Goal: Navigation & Orientation: Find specific page/section

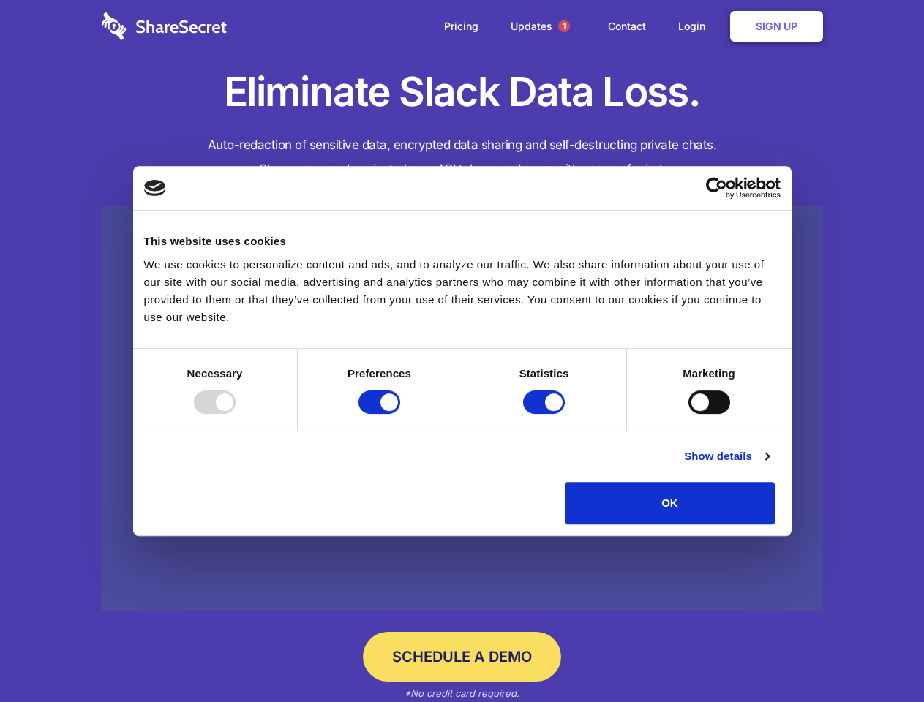
click at [236, 414] on div at bounding box center [215, 402] width 42 height 23
click at [400, 414] on input "Preferences" at bounding box center [379, 402] width 42 height 23
checkbox input "false"
click at [546, 414] on input "Statistics" at bounding box center [544, 402] width 42 height 23
checkbox input "false"
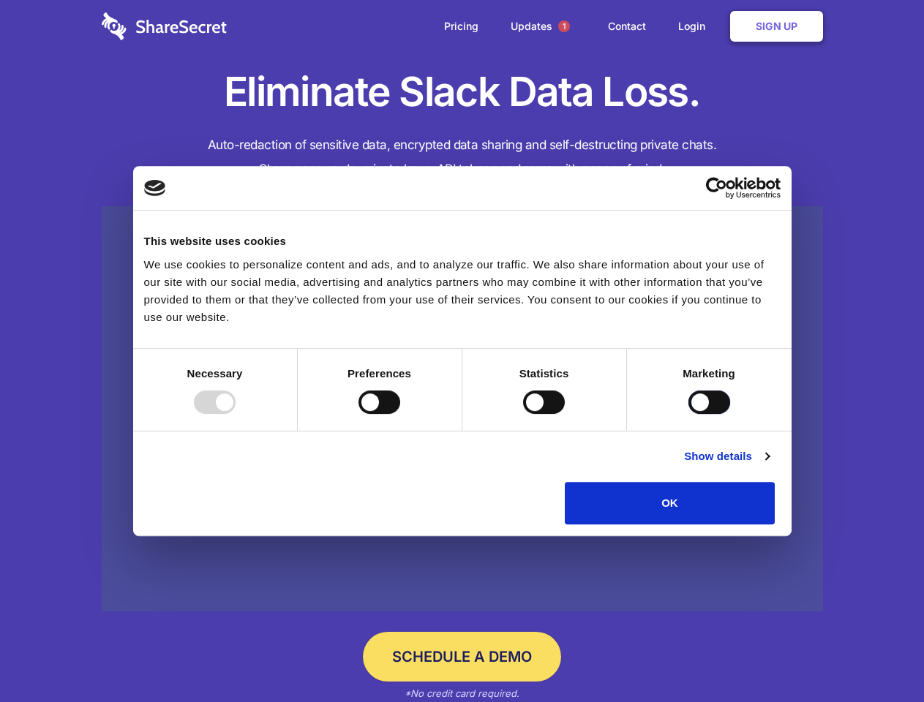
click at [688, 414] on input "Marketing" at bounding box center [709, 402] width 42 height 23
checkbox input "true"
click at [769, 465] on link "Show details" at bounding box center [726, 457] width 85 height 18
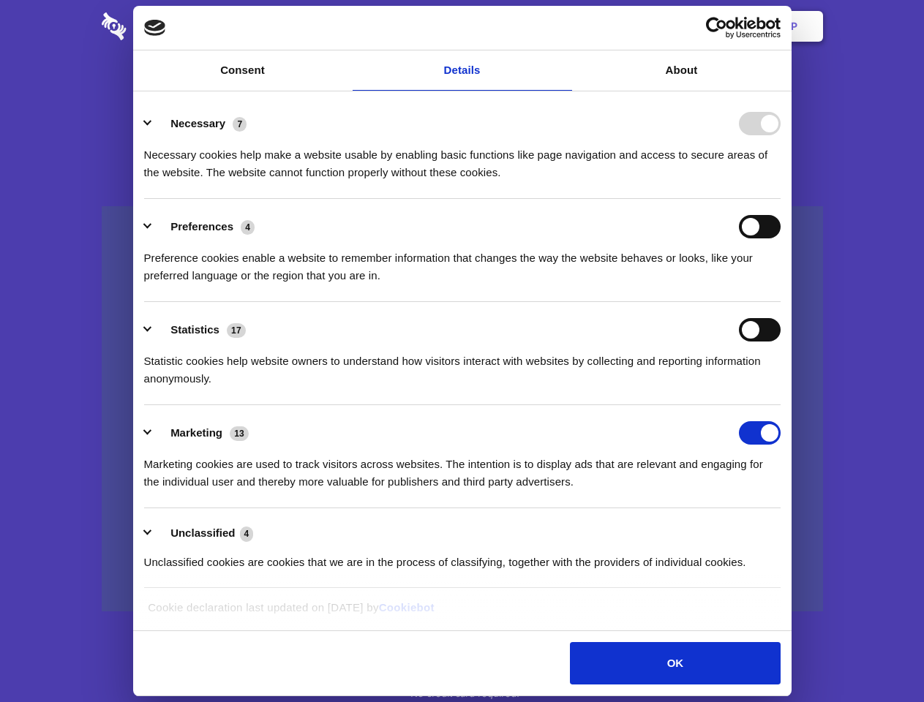
click at [780, 181] on div "Necessary cookies help make a website usable by enabling basic functions like p…" at bounding box center [462, 158] width 636 height 46
click at [563, 26] on span "1" at bounding box center [564, 26] width 12 height 12
